Goal: Task Accomplishment & Management: Complete application form

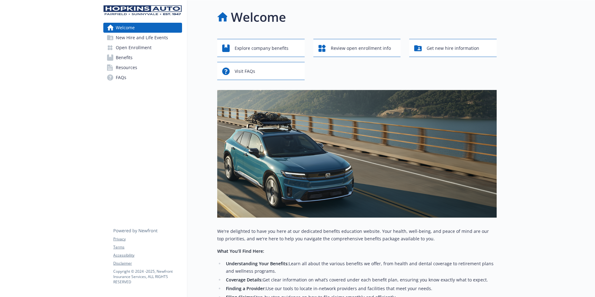
click at [150, 48] on span "Open Enrollment" at bounding box center [134, 48] width 36 height 10
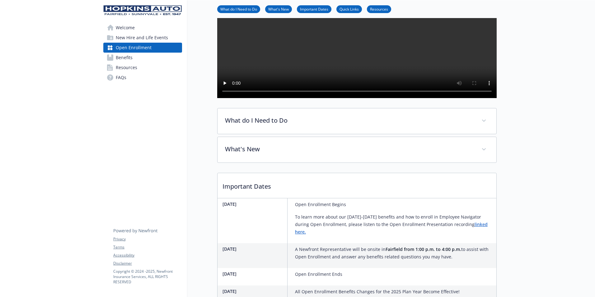
scroll to position [124, 0]
